Goal: Task Accomplishment & Management: Use online tool/utility

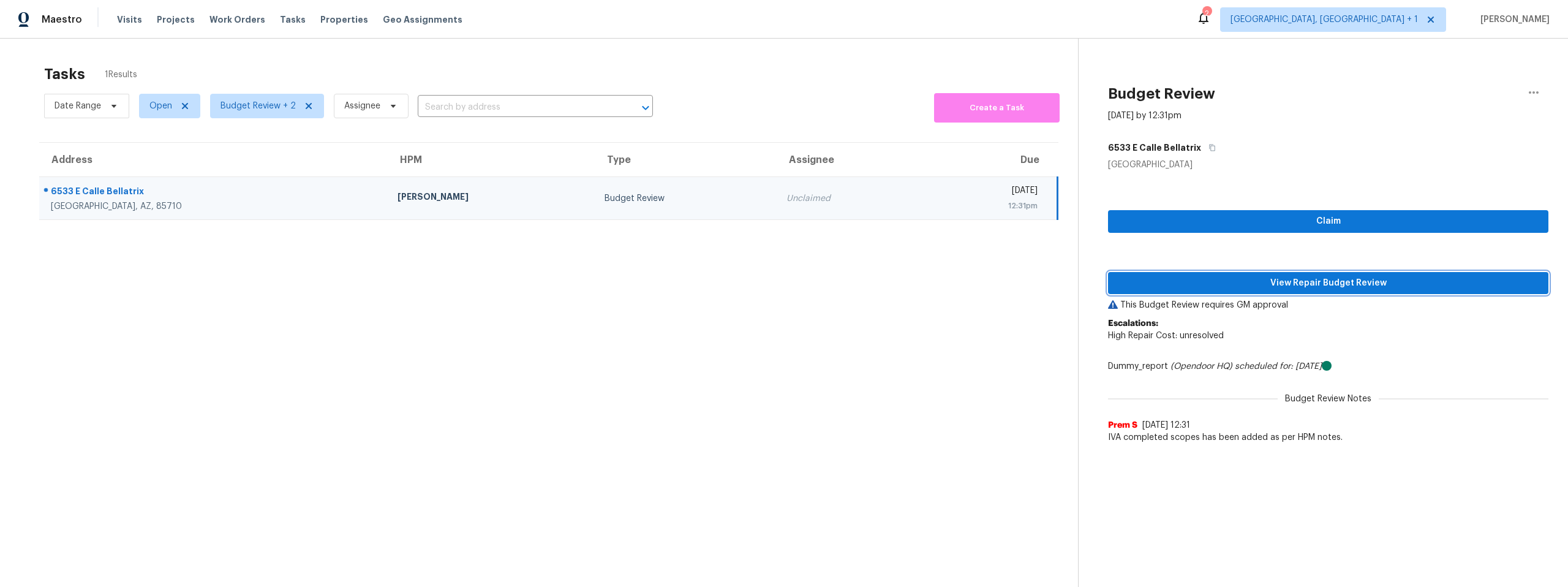
click at [1303, 282] on span "View Repair Budget Review" at bounding box center [1328, 283] width 421 height 15
